Goal: Navigation & Orientation: Go to known website

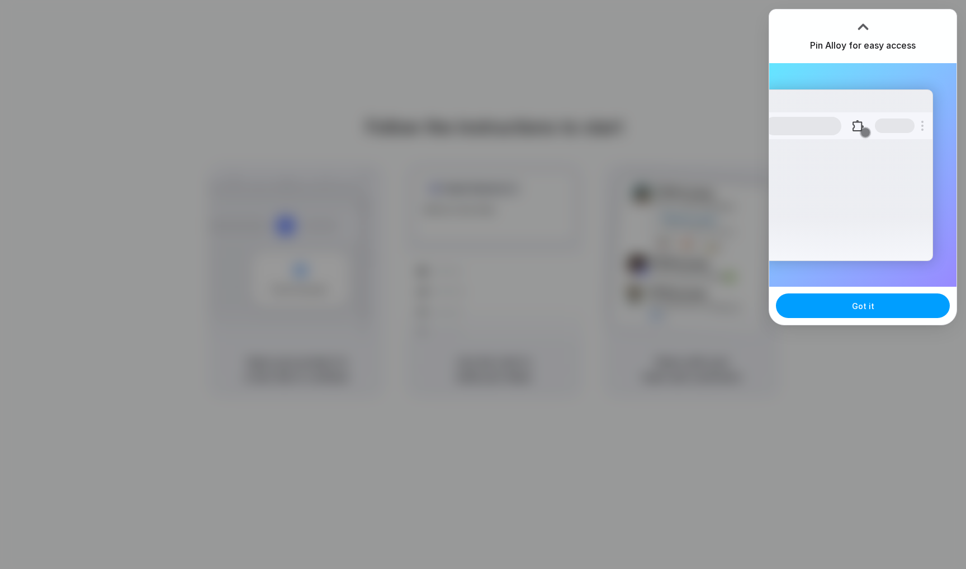
click at [818, 313] on button "Got it" at bounding box center [863, 306] width 174 height 25
